Goal: Task Accomplishment & Management: Manage account settings

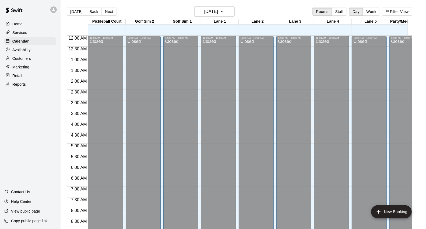
scroll to position [302, 0]
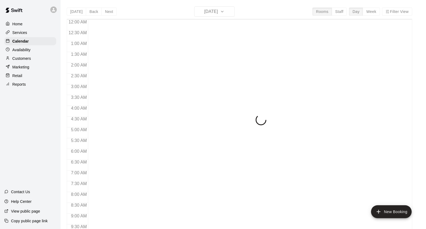
scroll to position [302, 0]
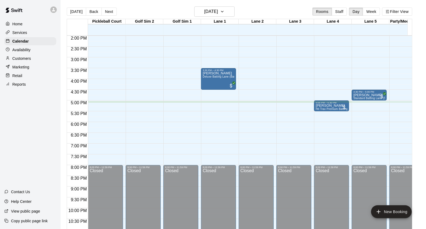
click at [18, 23] on p "Home" at bounding box center [17, 23] width 10 height 5
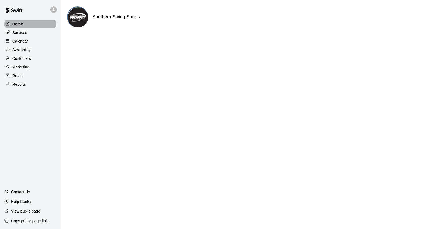
click at [17, 21] on div "Home" at bounding box center [30, 24] width 52 height 8
click at [19, 44] on p "Calendar" at bounding box center [20, 41] width 16 height 5
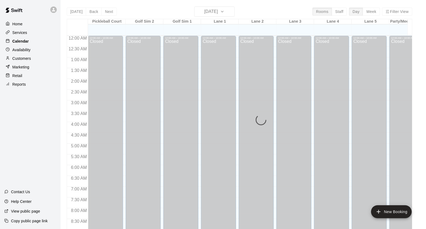
scroll to position [302, 0]
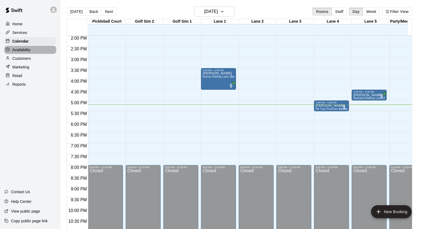
click at [25, 49] on p "Availability" at bounding box center [21, 49] width 18 height 5
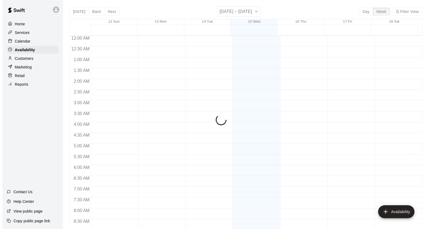
scroll to position [318, 0]
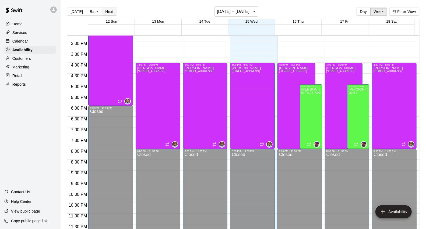
click at [109, 12] on button "Next" at bounding box center [109, 12] width 15 height 8
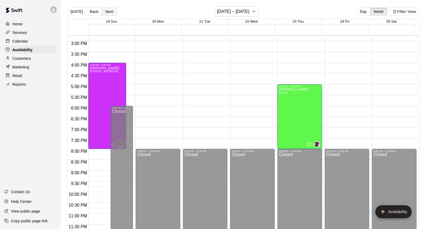
click at [107, 10] on button "Next" at bounding box center [109, 12] width 15 height 8
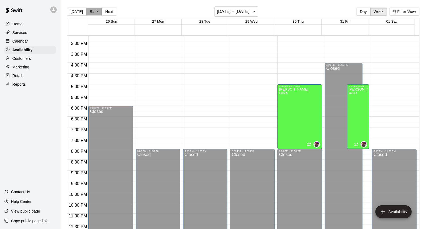
click at [90, 15] on button "Back" at bounding box center [94, 12] width 16 height 8
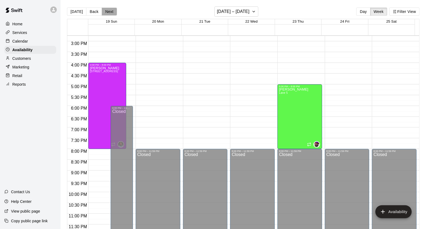
click at [109, 12] on button "Next" at bounding box center [109, 12] width 15 height 8
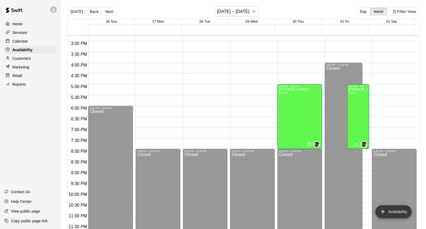
click at [402, 209] on button "Availability" at bounding box center [394, 211] width 36 height 13
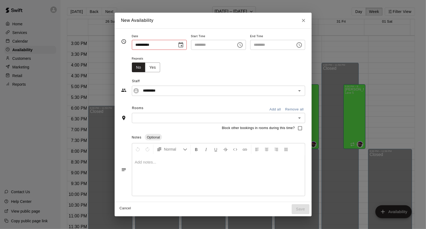
type input "**********"
type input "********"
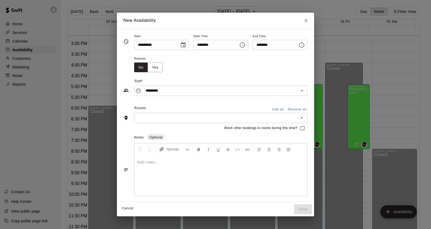
click at [305, 45] on icon "Choose time, selected time is 5:30 PM" at bounding box center [301, 45] width 6 height 6
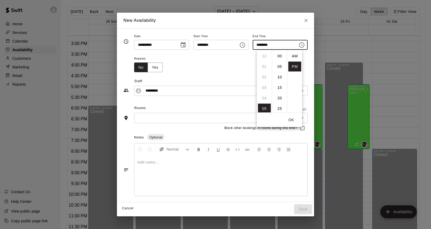
scroll to position [9, 0]
click at [262, 89] on li "08" at bounding box center [264, 88] width 13 height 10
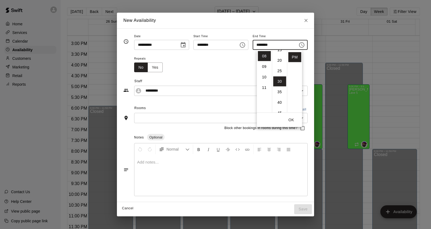
scroll to position [3, 0]
click at [279, 53] on li "00" at bounding box center [279, 53] width 13 height 10
type input "********"
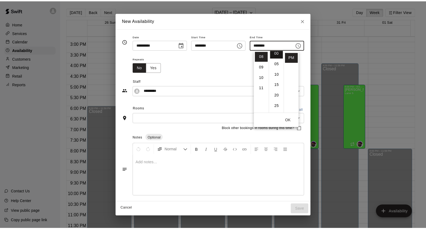
scroll to position [0, 0]
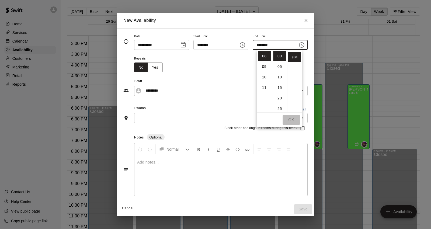
click at [290, 118] on button "OK" at bounding box center [291, 120] width 17 height 10
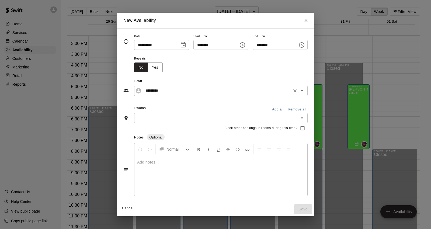
click at [154, 91] on input "*********" at bounding box center [216, 90] width 147 height 7
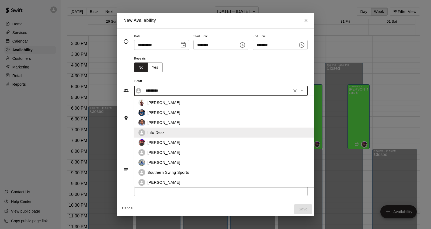
click at [163, 122] on p "Birgilito Santana" at bounding box center [163, 123] width 33 height 6
type input "**********"
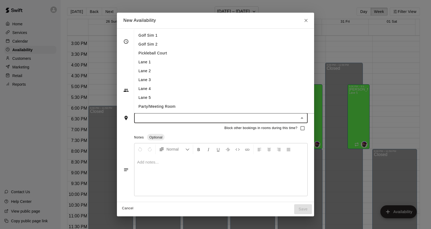
click at [165, 120] on input "text" at bounding box center [216, 117] width 161 height 7
click at [153, 98] on li "Lane 5" at bounding box center [233, 97] width 199 height 9
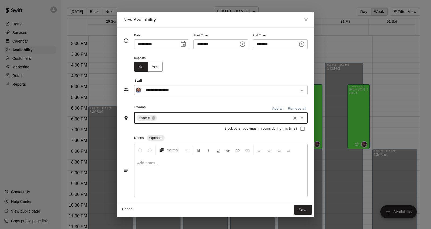
click at [167, 119] on input "text" at bounding box center [224, 117] width 133 height 7
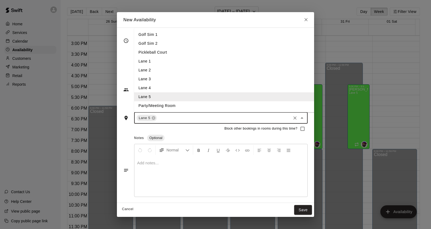
click at [145, 60] on li "Lane 1" at bounding box center [233, 61] width 199 height 9
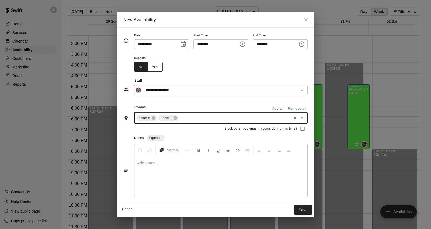
click at [148, 69] on button "Yes" at bounding box center [155, 67] width 15 height 10
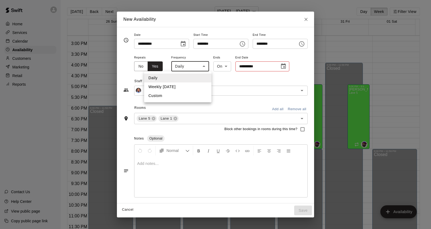
click at [184, 69] on body "Home Services Calendar Availability Customers Marketing Retail Reports Contact …" at bounding box center [215, 119] width 431 height 238
click at [181, 64] on div at bounding box center [215, 114] width 431 height 229
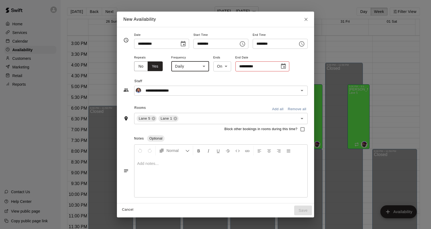
click at [281, 65] on icon "Choose date" at bounding box center [283, 65] width 5 height 5
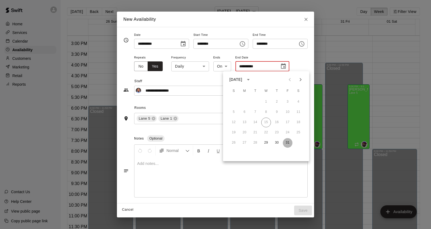
click at [287, 142] on button "31" at bounding box center [288, 143] width 10 height 10
type input "**********"
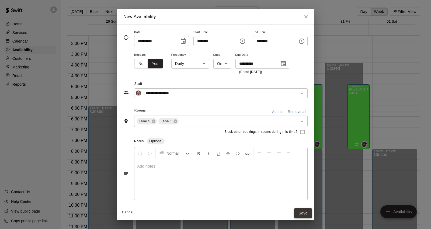
click at [312, 215] on button "Save" at bounding box center [303, 213] width 18 height 10
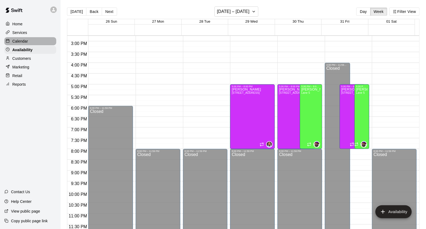
click at [22, 44] on p "Calendar" at bounding box center [20, 41] width 16 height 5
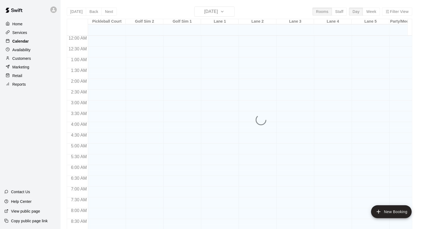
scroll to position [302, 0]
